Goal: Information Seeking & Learning: Learn about a topic

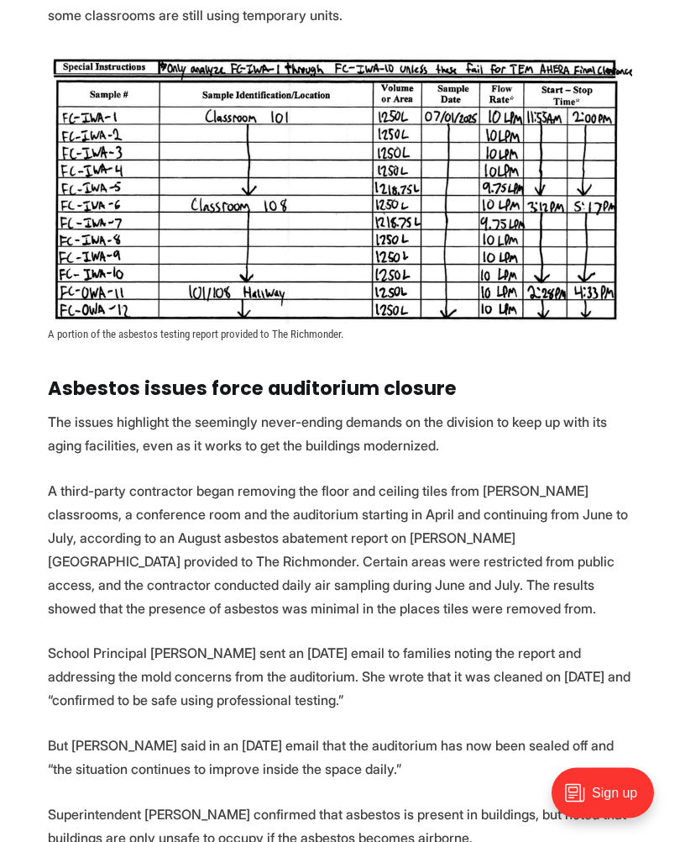
scroll to position [2023, 0]
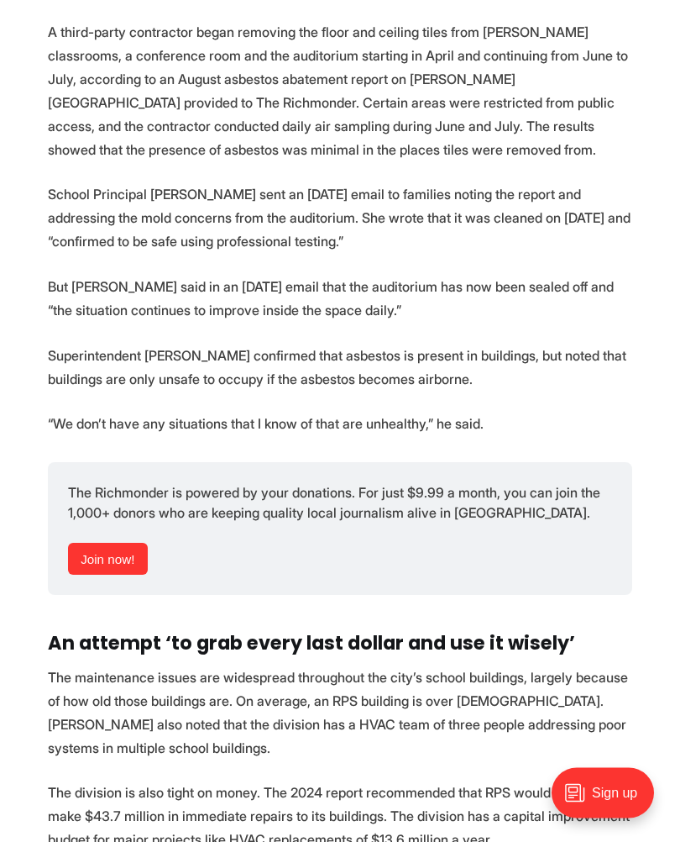
scroll to position [2482, 0]
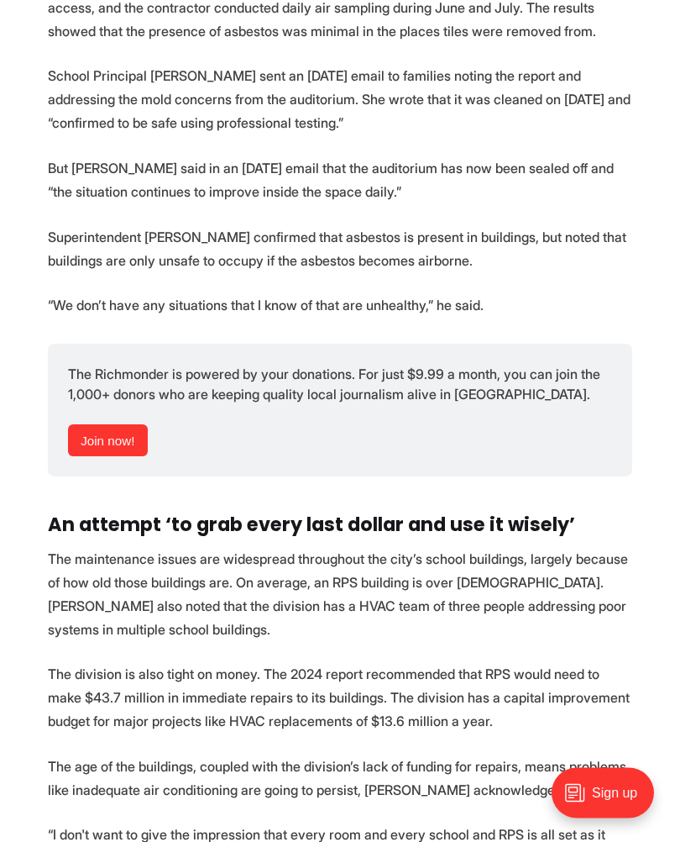
scroll to position [2612, 0]
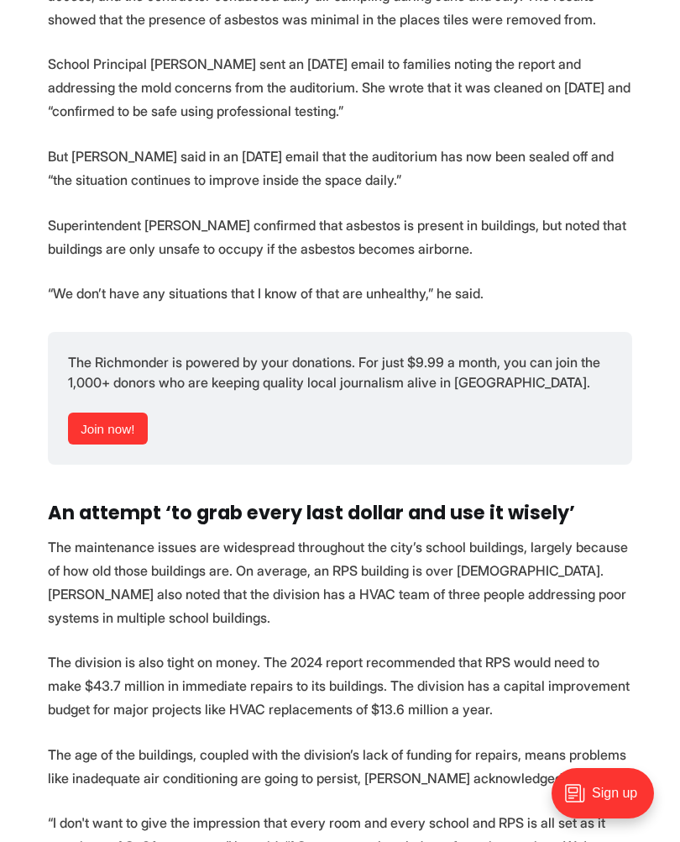
click at [679, 64] on html "City Government Education Events Features Local News Sports Donate Our Authors …" at bounding box center [340, 264] width 680 height 5752
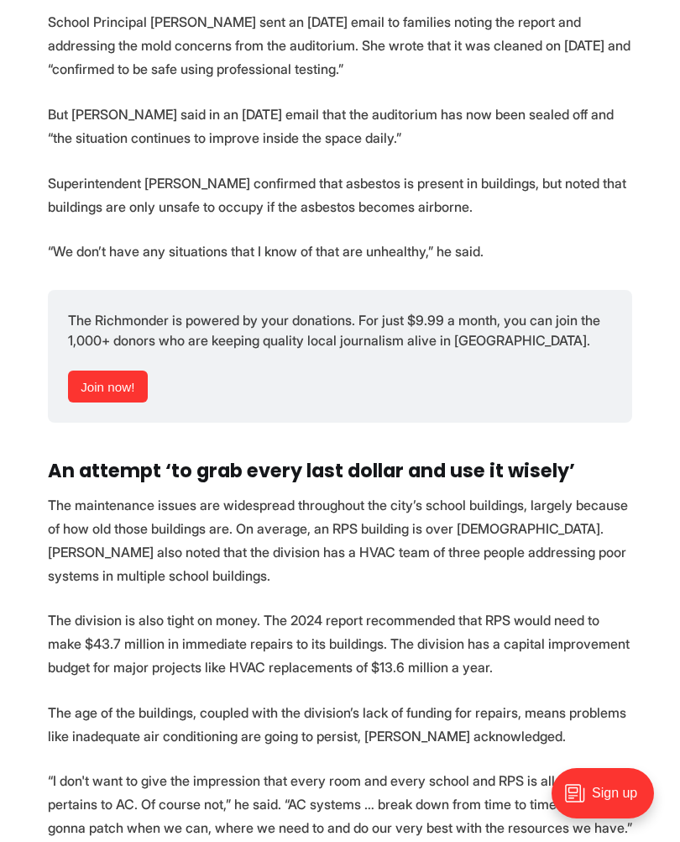
scroll to position [2647, 0]
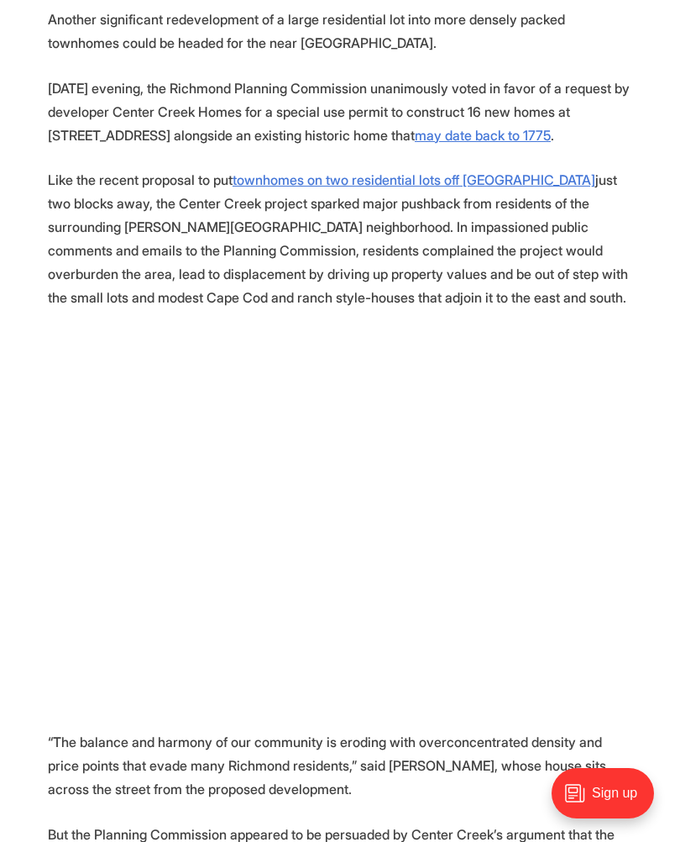
scroll to position [857, 0]
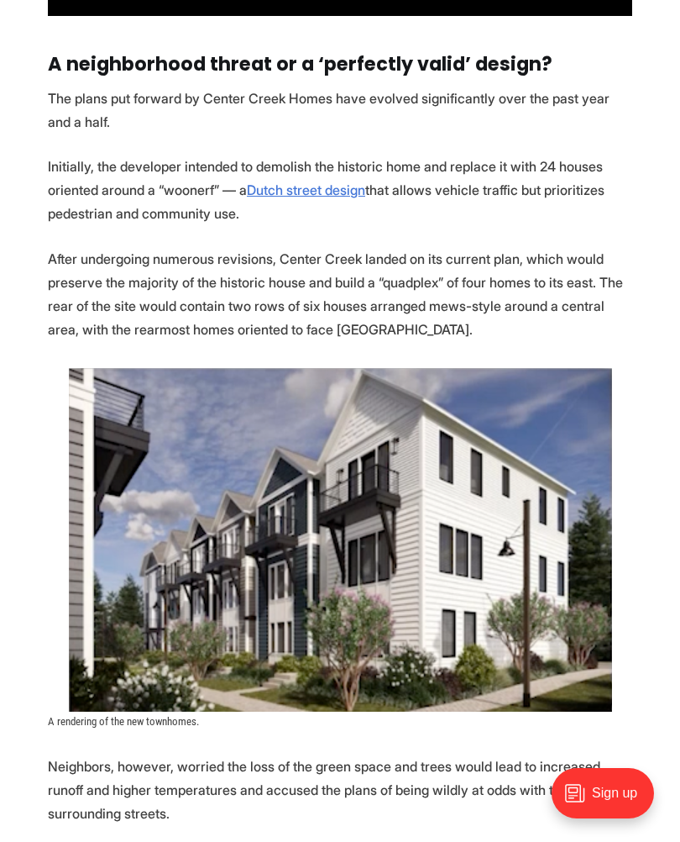
scroll to position [3004, 0]
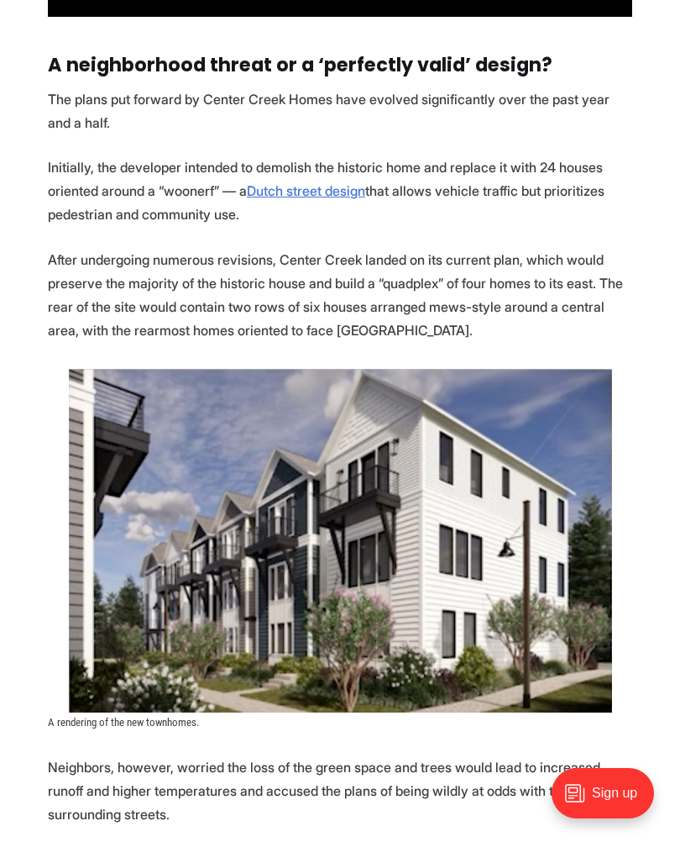
click at [350, 196] on u "Dutch street design" at bounding box center [306, 190] width 118 height 17
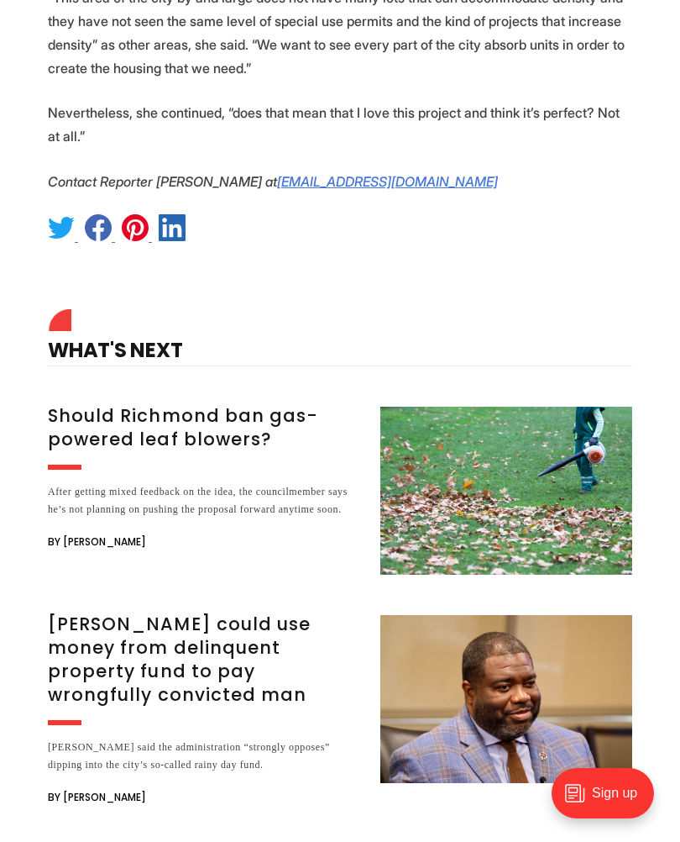
scroll to position [5979, 0]
